Goal: Navigation & Orientation: Find specific page/section

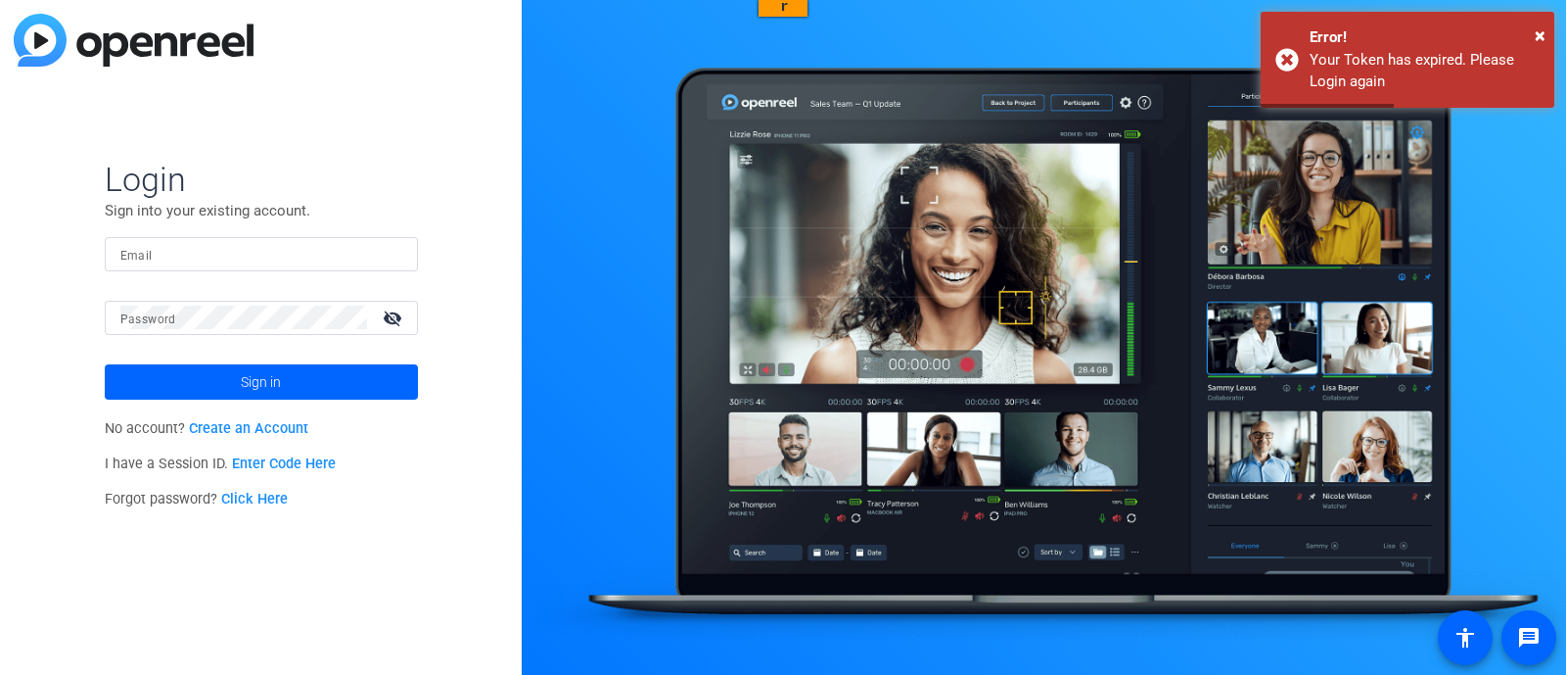
click at [284, 252] on input "Email" at bounding box center [261, 253] width 282 height 23
type input "[EMAIL_ADDRESS][DOMAIN_NAME]"
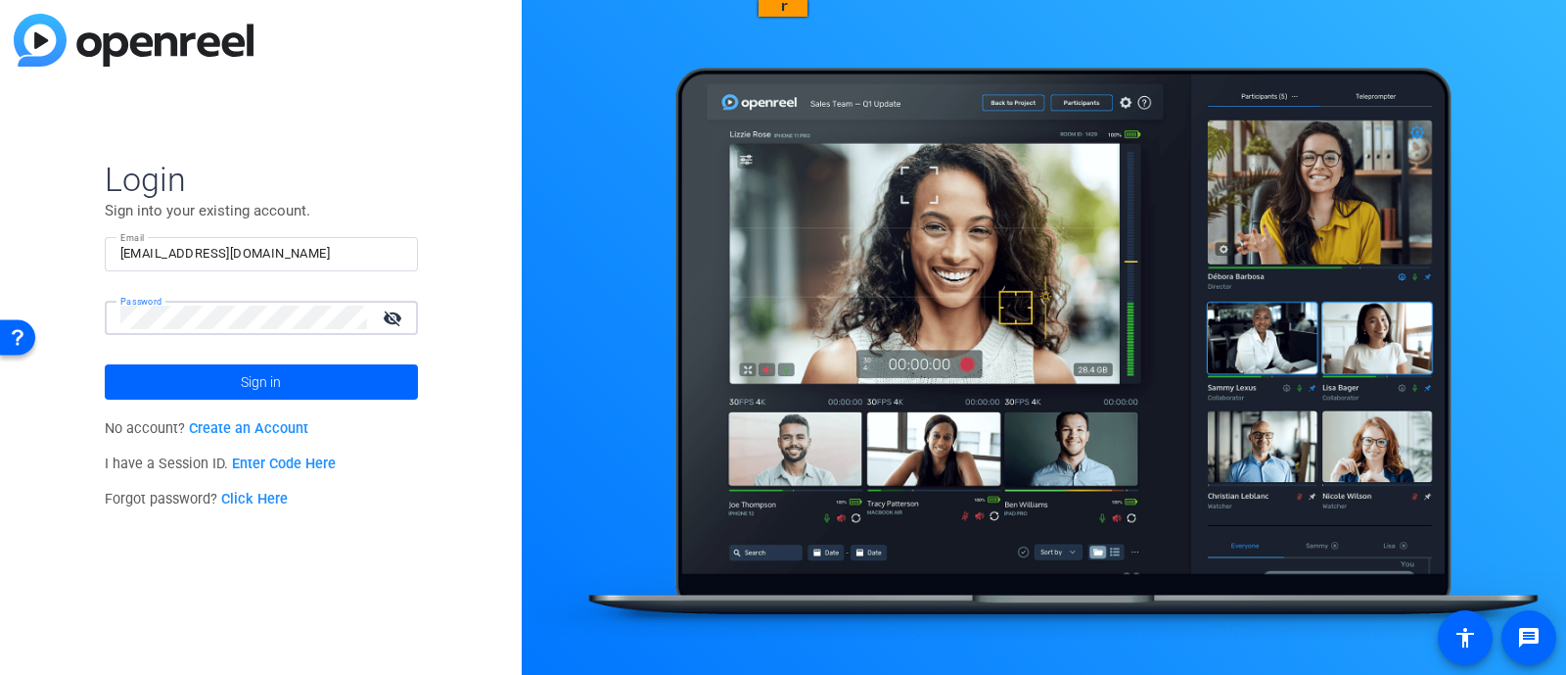
click at [302, 374] on span at bounding box center [261, 381] width 313 height 47
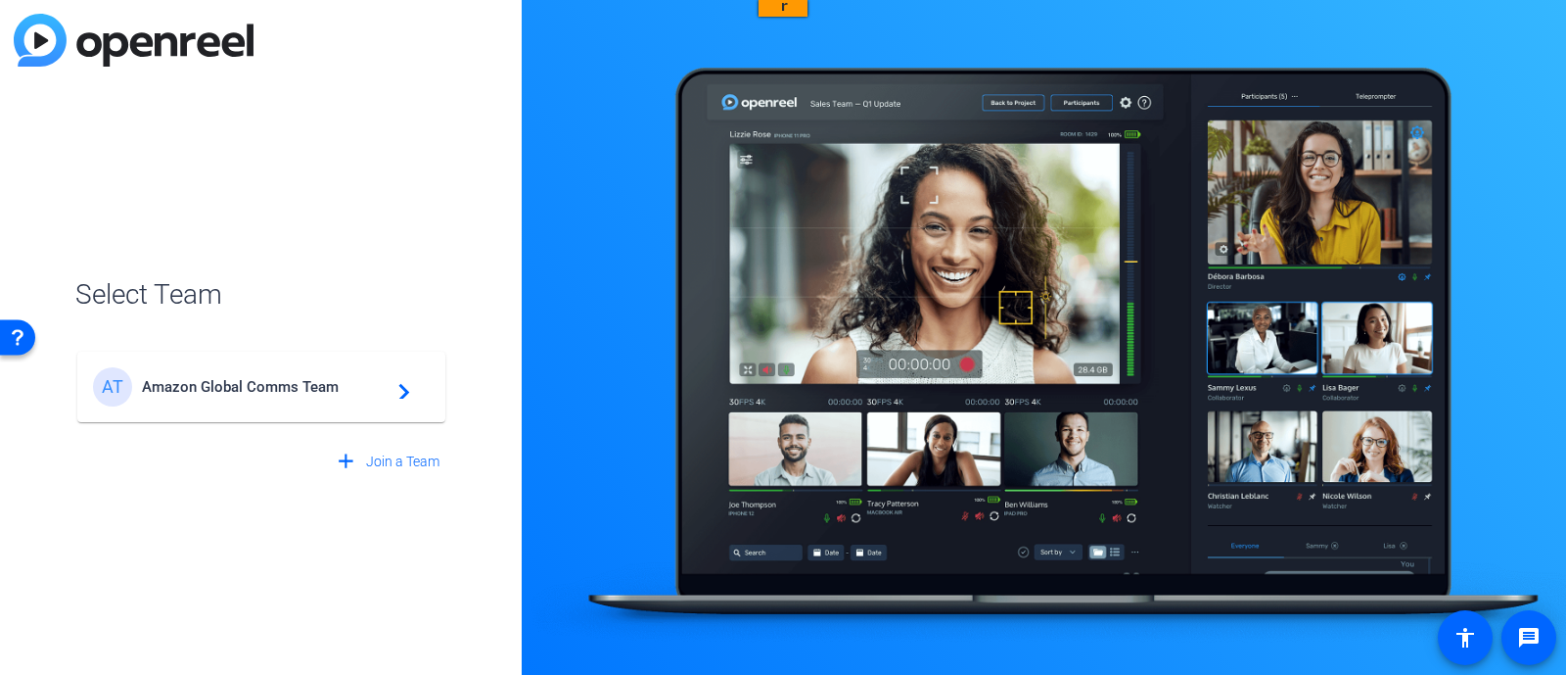
click at [367, 397] on div "AT Amazon Global Comms Team navigate_next" at bounding box center [261, 386] width 337 height 39
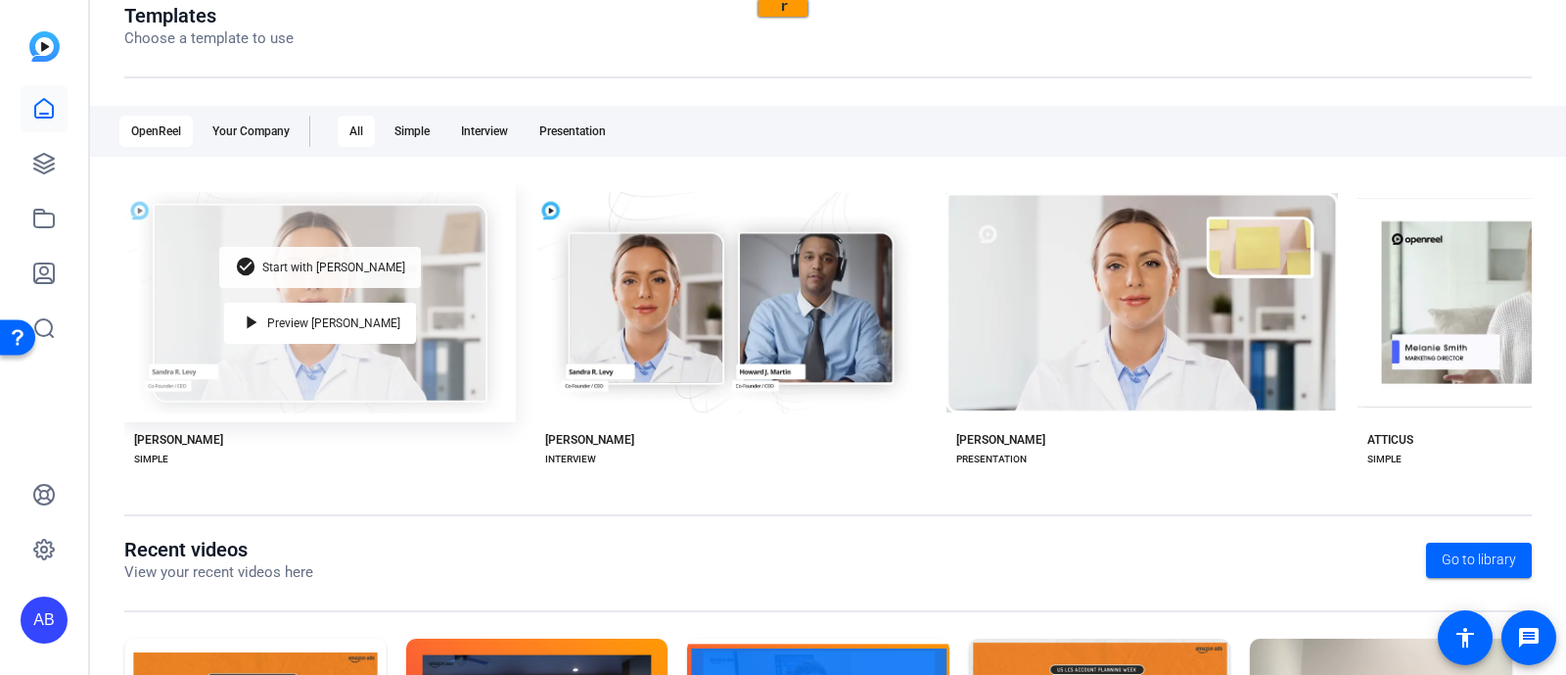
scroll to position [446, 0]
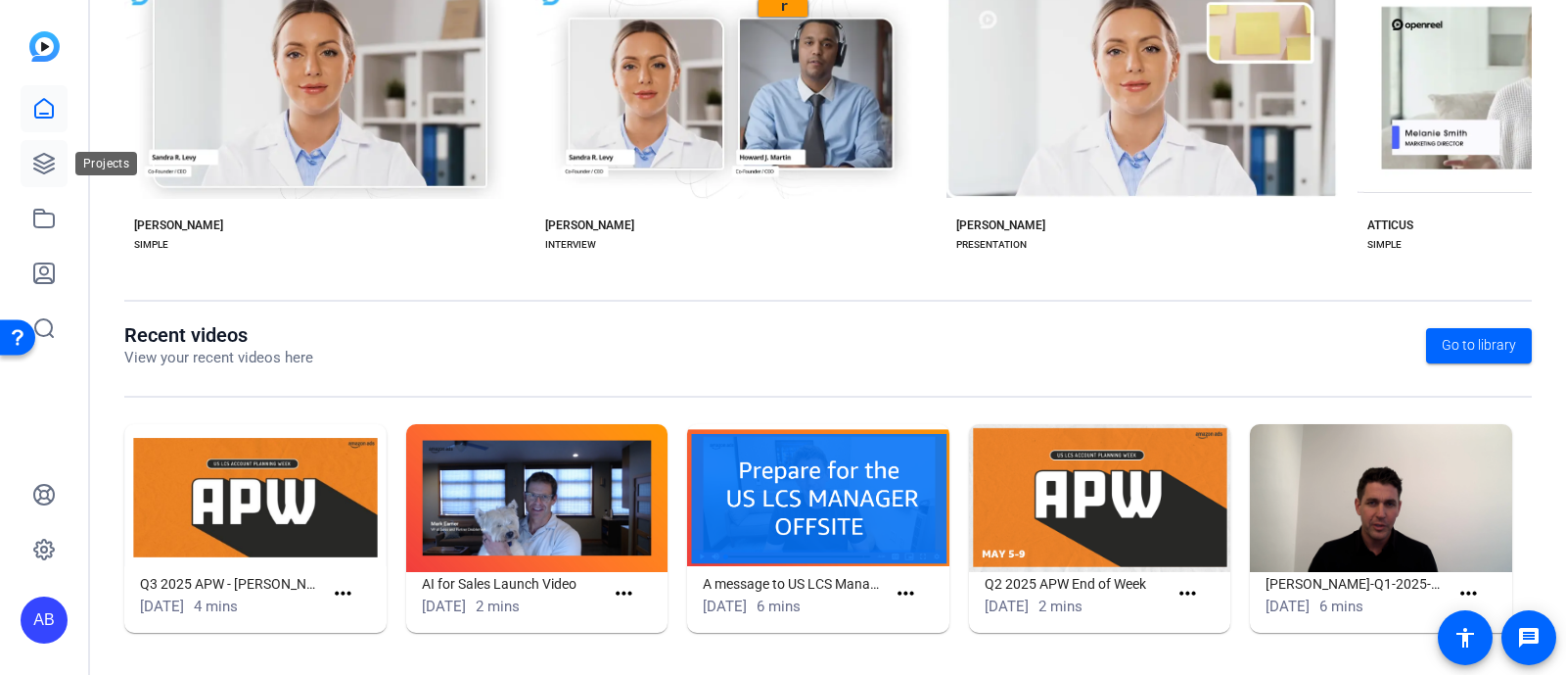
click at [50, 170] on icon at bounding box center [44, 164] width 20 height 20
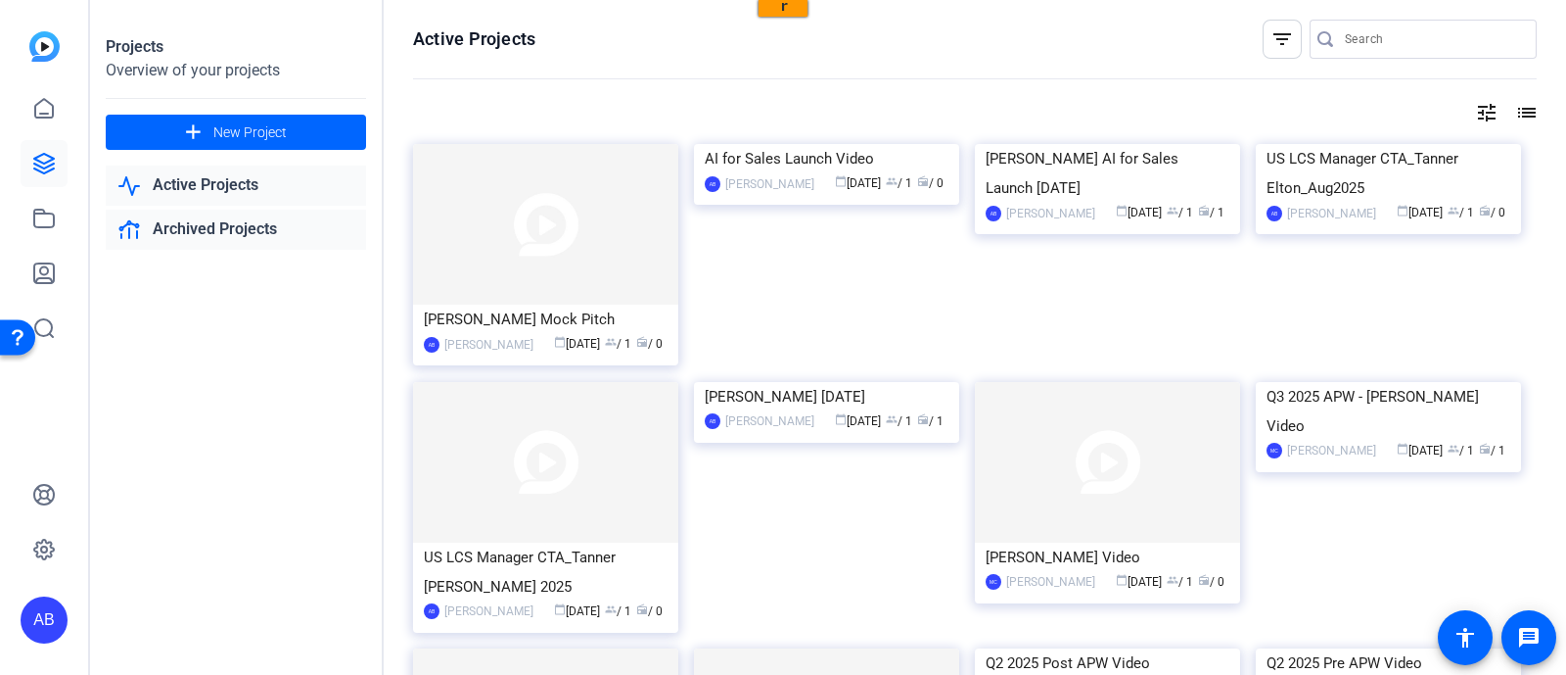
click at [257, 235] on link "Archived Projects" at bounding box center [236, 230] width 260 height 40
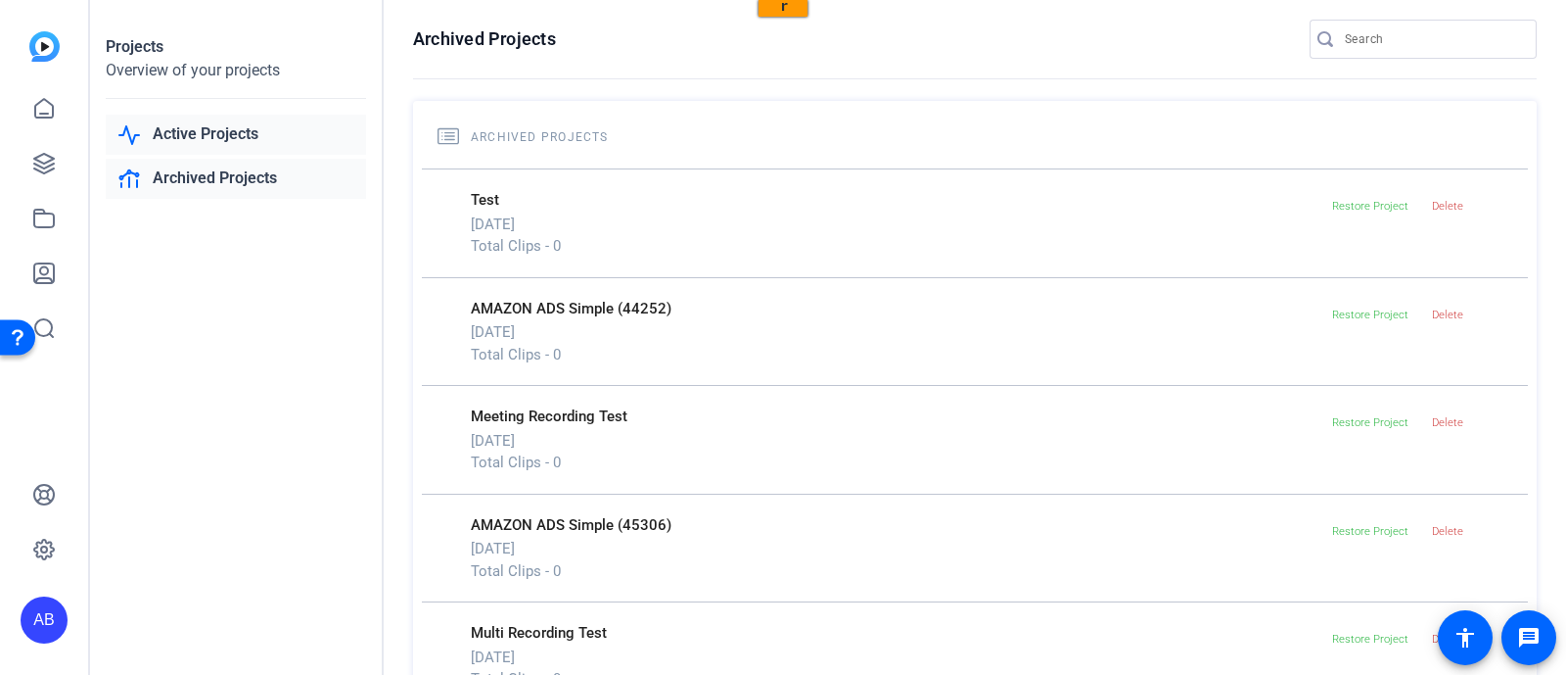
click at [225, 137] on link "Active Projects" at bounding box center [236, 135] width 260 height 40
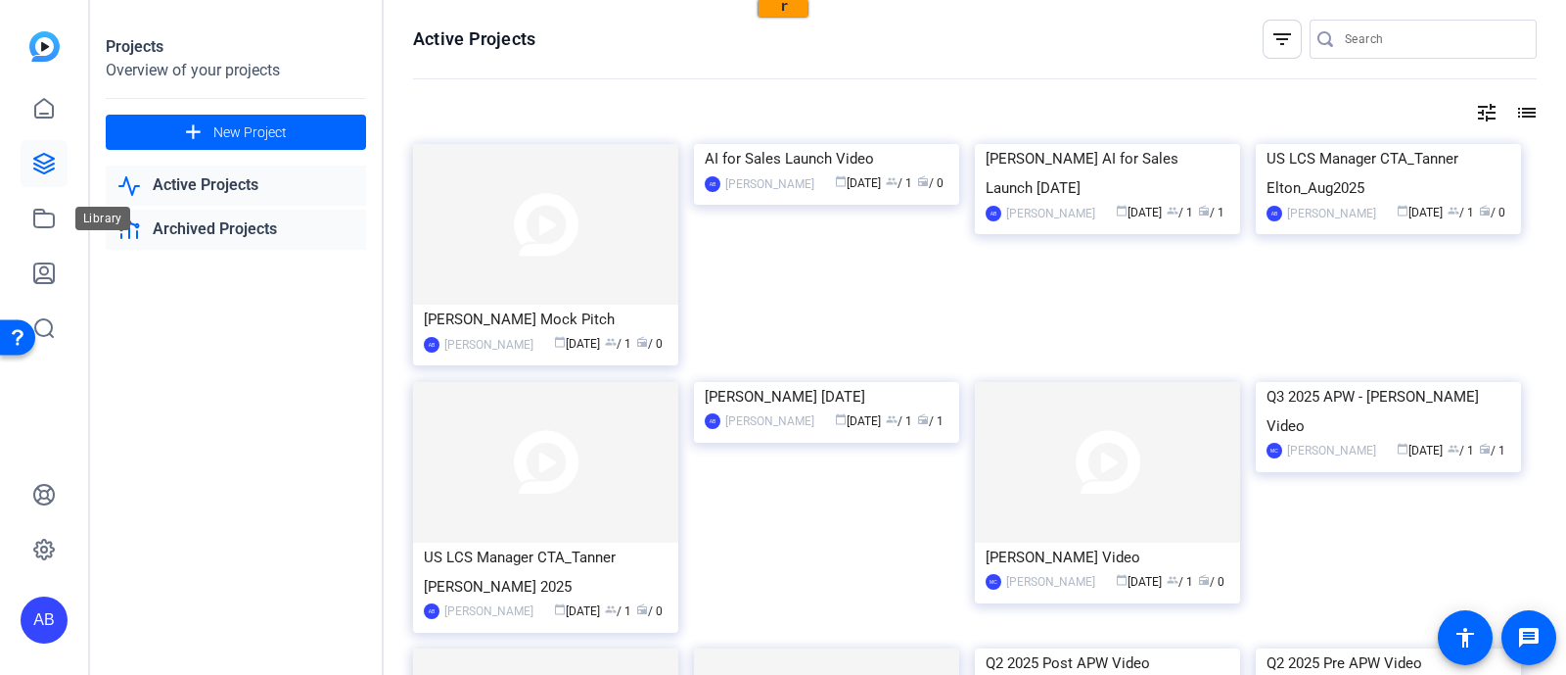
drag, startPoint x: 38, startPoint y: 217, endPoint x: 213, endPoint y: 239, distance: 176.6
click at [37, 217] on icon at bounding box center [43, 218] width 23 height 23
